Goal: Transaction & Acquisition: Purchase product/service

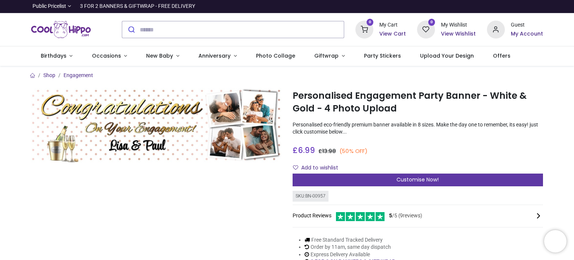
click at [404, 180] on span "Customise Now!" at bounding box center [418, 179] width 42 height 7
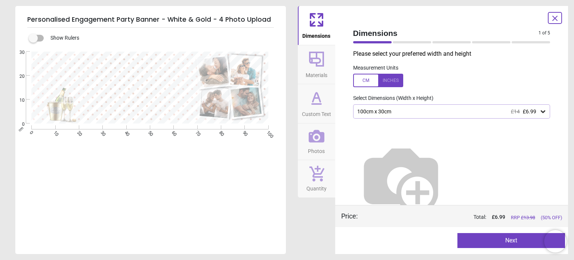
click at [383, 110] on div "100cm x 30cm £14 £6.99" at bounding box center [448, 111] width 183 height 6
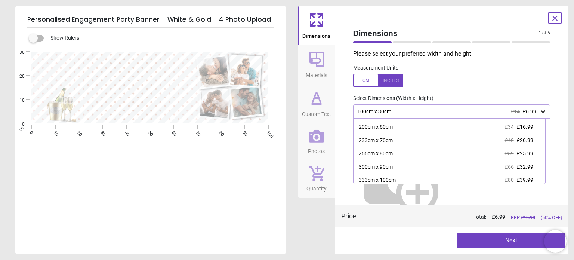
scroll to position [42, 0]
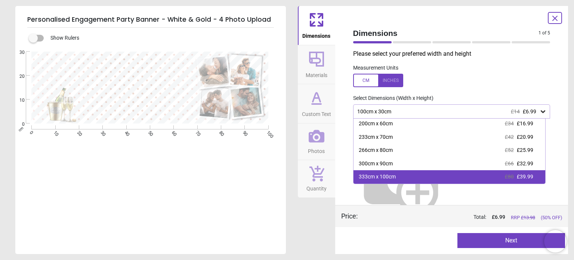
click at [374, 177] on div "333cm x 100cm" at bounding box center [377, 176] width 37 height 7
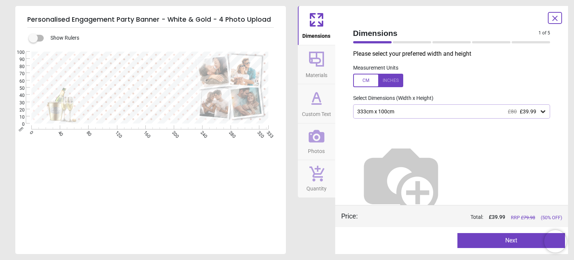
click at [406, 172] on img at bounding box center [401, 179] width 96 height 96
click at [317, 74] on span "Materials" at bounding box center [317, 73] width 22 height 11
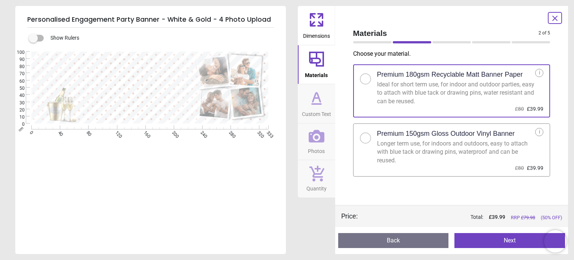
click at [315, 104] on icon at bounding box center [316, 104] width 9 height 0
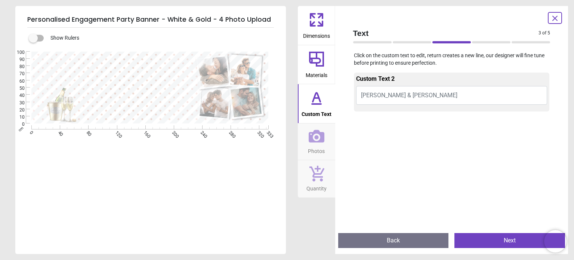
click at [314, 142] on icon at bounding box center [317, 136] width 16 height 13
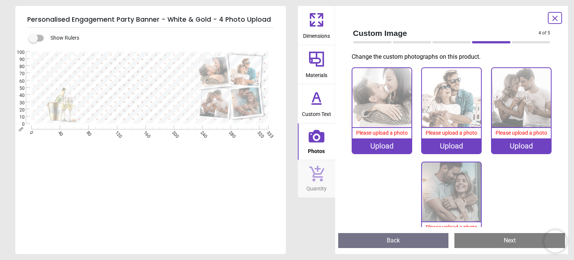
click at [317, 184] on span "Quantity" at bounding box center [317, 186] width 20 height 11
click at [377, 147] on div "Upload" at bounding box center [382, 145] width 59 height 15
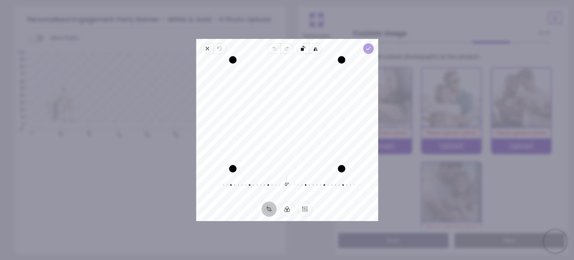
click at [368, 50] on icon "button" at bounding box center [368, 49] width 6 height 6
